Goal: Information Seeking & Learning: Learn about a topic

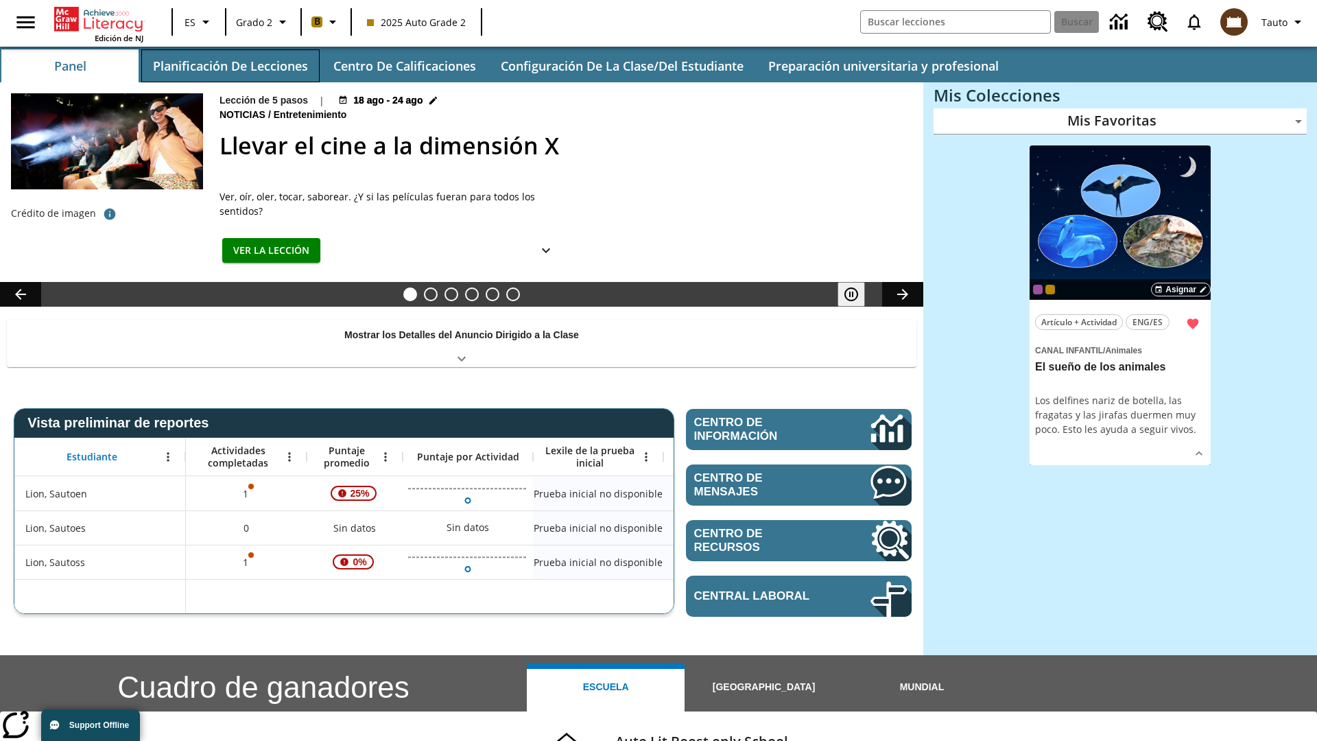
click at [230, 66] on button "Planificación de lecciones" at bounding box center [230, 65] width 178 height 33
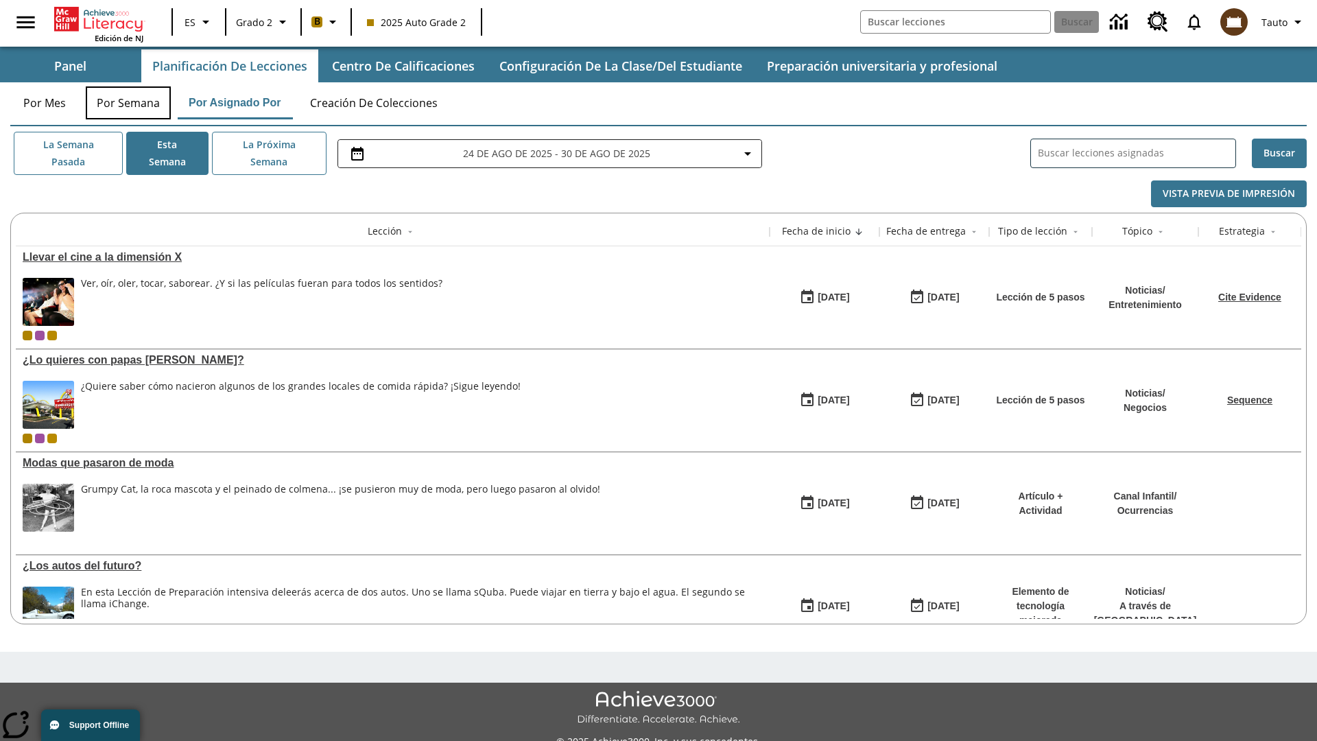
click at [128, 103] on button "Por semana" at bounding box center [128, 102] width 85 height 33
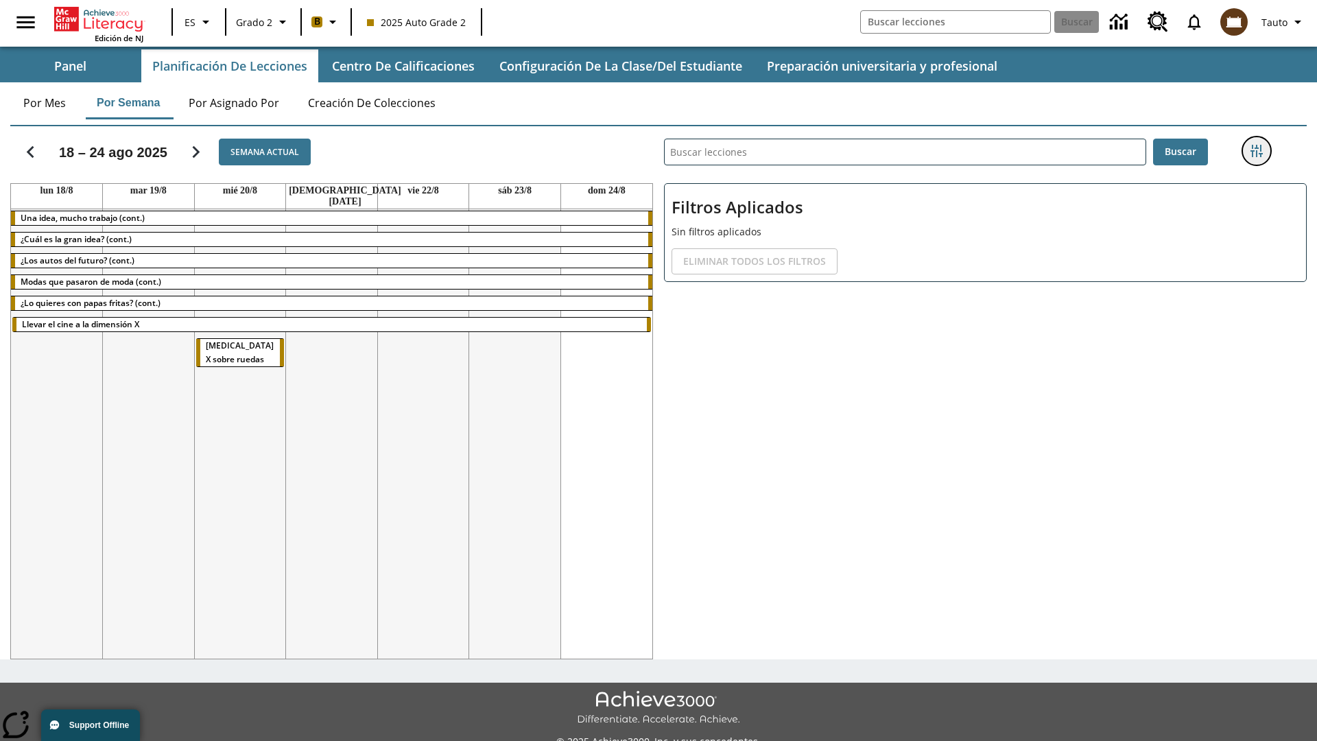
click at [1256, 151] on icon "Menú lateral de filtros" at bounding box center [1257, 151] width 12 height 12
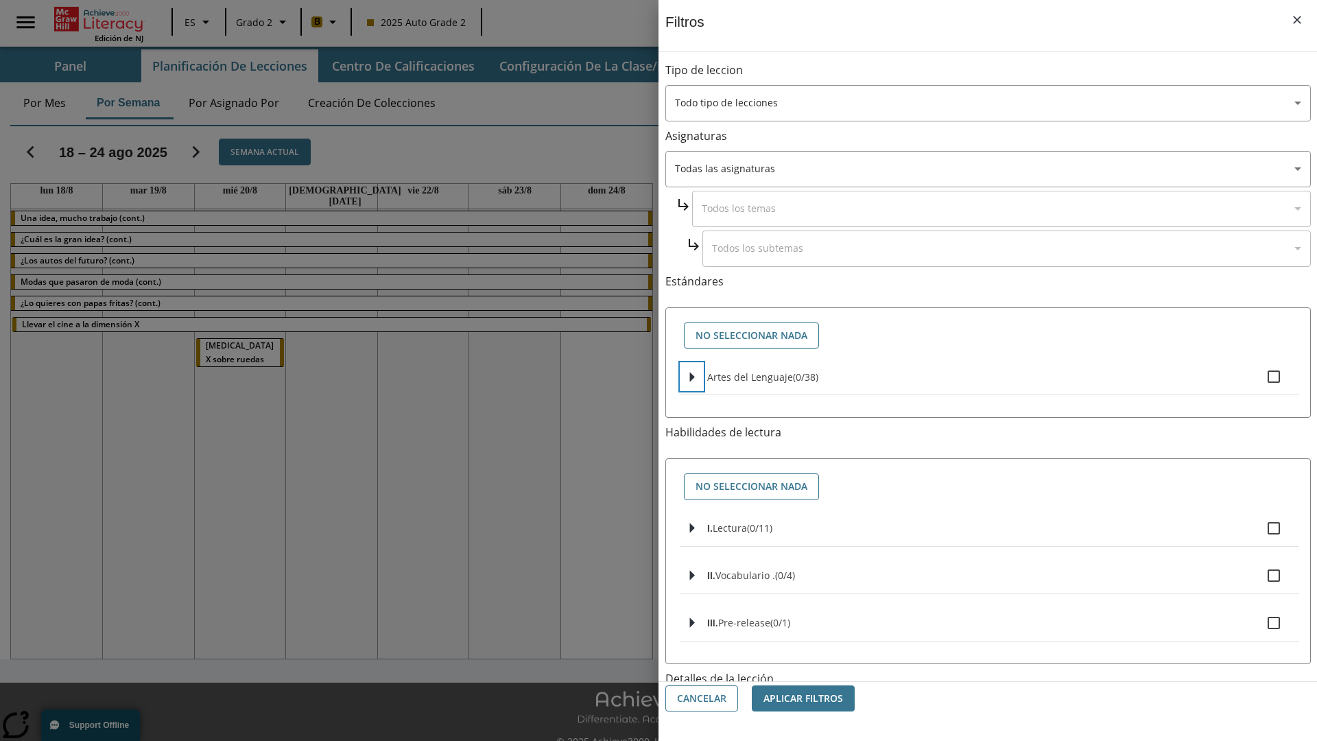
click at [692, 377] on icon "Seleccione estándares" at bounding box center [692, 377] width 5 height 10
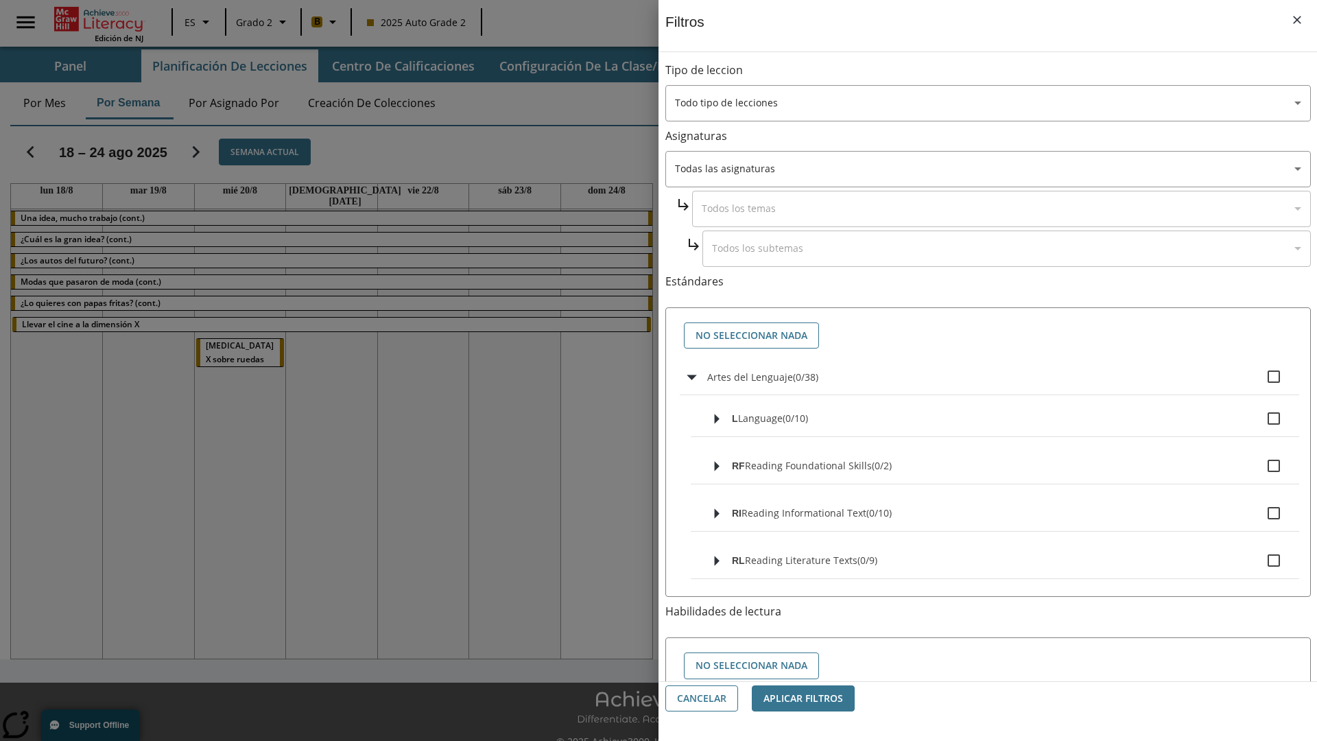
click at [998, 377] on label "Artes del Lenguaje ( 0 / 38 )" at bounding box center [997, 376] width 581 height 29
click at [1260, 377] on input "Artes del Lenguaje ( 0 / 38 )" at bounding box center [1274, 376] width 29 height 29
checkbox input "true"
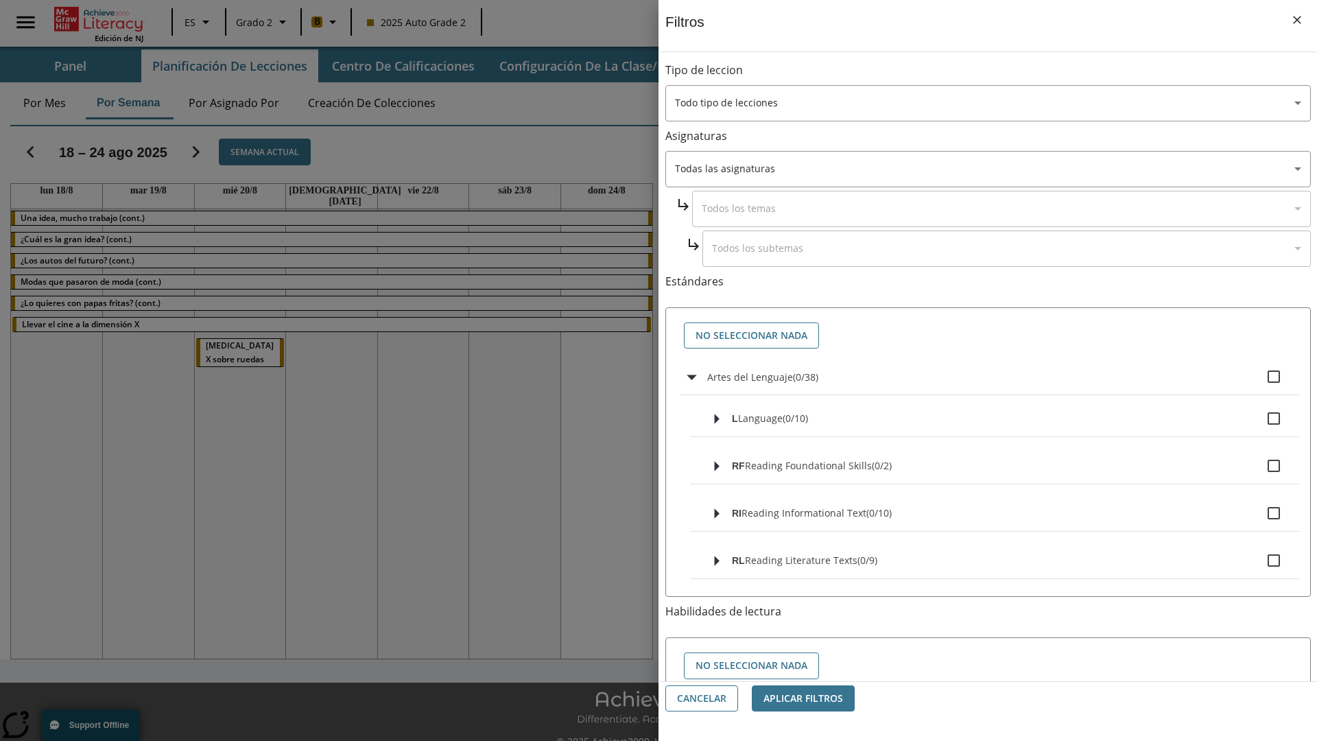
checkbox input "true"
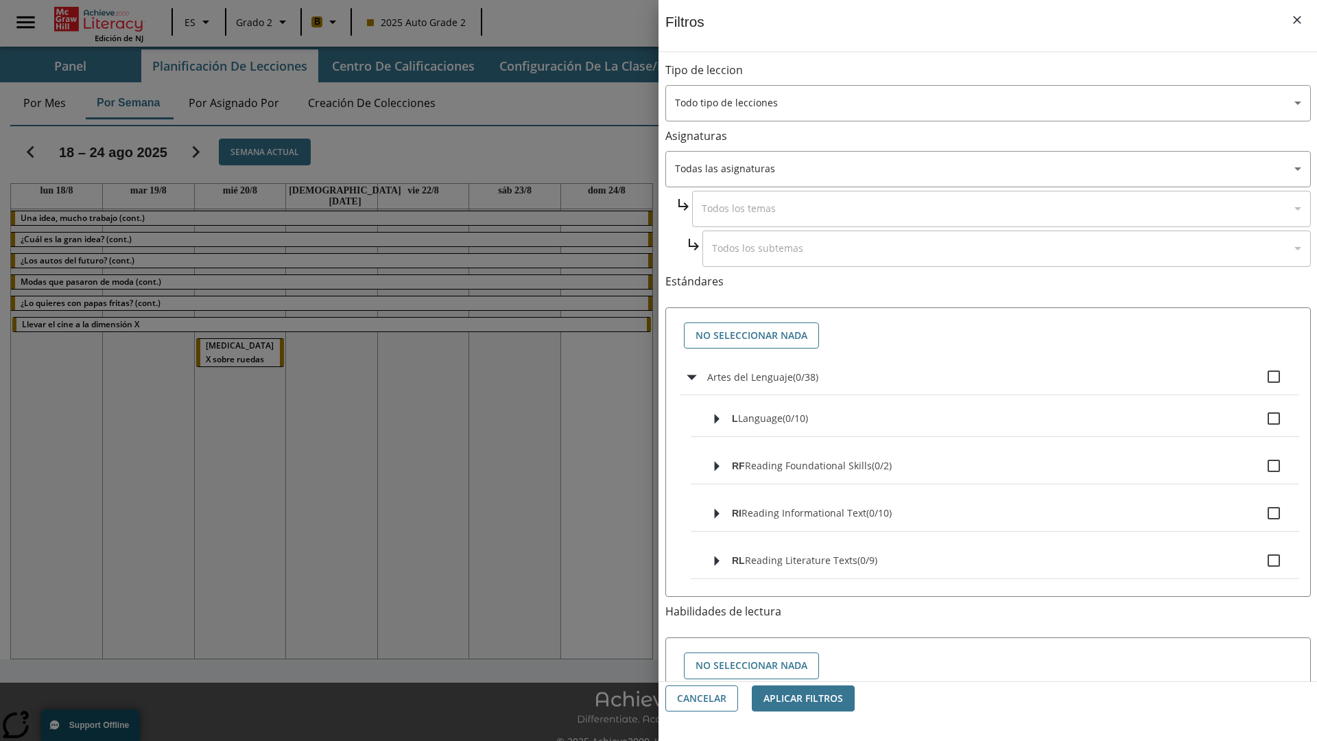
checkbox input "true"
